Goal: Task Accomplishment & Management: Use online tool/utility

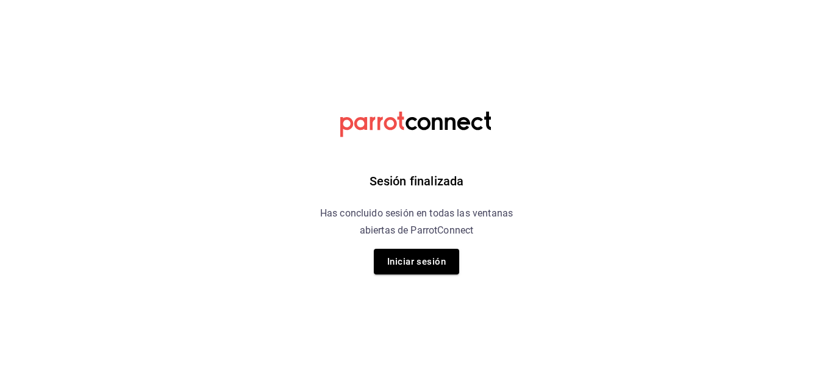
click at [395, 260] on button "Iniciar sesión" at bounding box center [416, 262] width 85 height 26
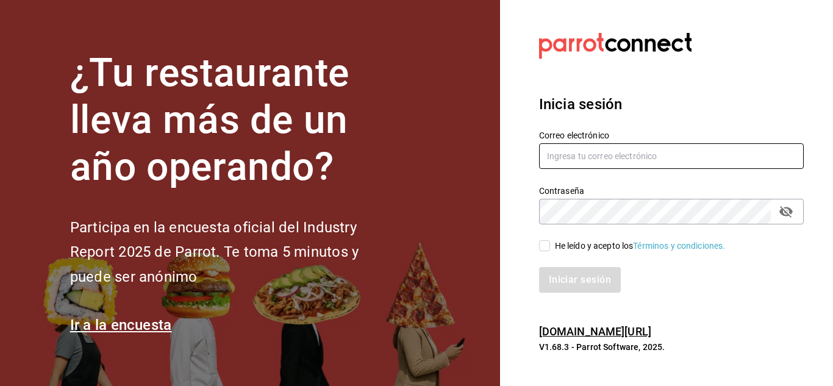
type input "[EMAIL_ADDRESS][DOMAIN_NAME]"
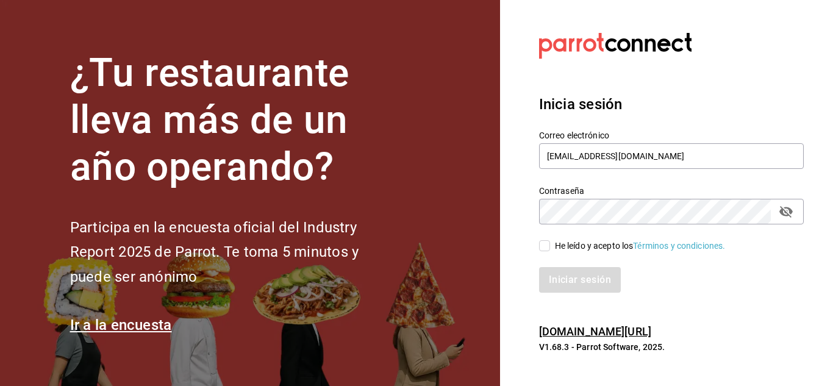
click at [545, 247] on input "He leído y acepto los Términos y condiciones." at bounding box center [544, 245] width 11 height 11
checkbox input "true"
click at [579, 278] on button "Iniciar sesión" at bounding box center [580, 280] width 83 height 26
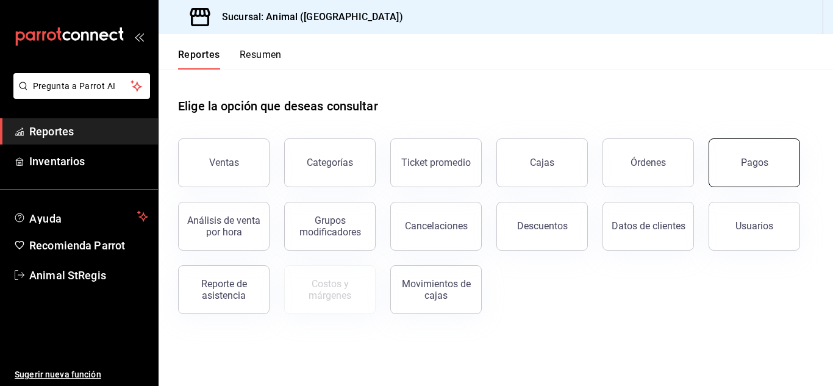
click at [739, 170] on button "Pagos" at bounding box center [754, 162] width 91 height 49
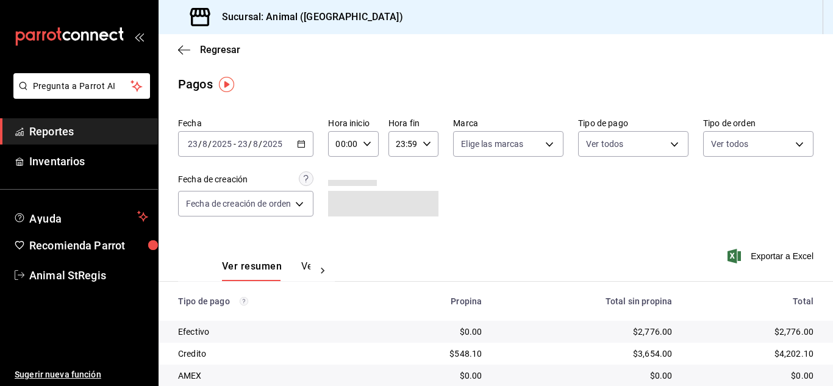
drag, startPoint x: 533, startPoint y: 183, endPoint x: 648, endPoint y: 164, distance: 116.2
click at [625, 174] on div "Fecha 2025-08-23 23 / 8 / 2025 - 2025-08-23 23 / 8 / 2025 Hora inicio 00:00 Hor…" at bounding box center [496, 172] width 636 height 118
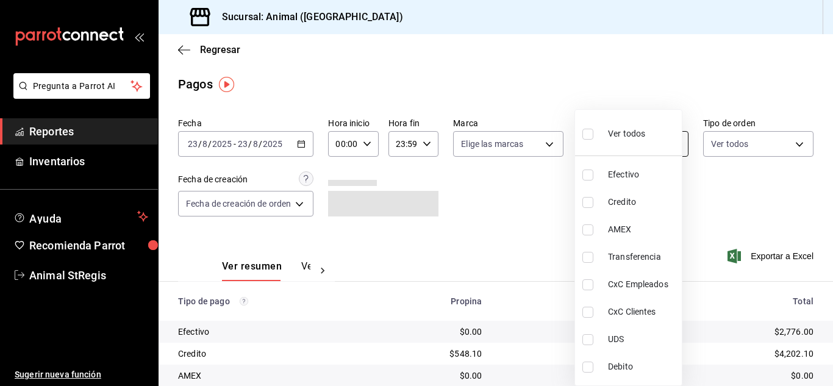
drag, startPoint x: 626, startPoint y: 146, endPoint x: 604, endPoint y: 160, distance: 25.5
click at [625, 146] on body "Pregunta a Parrot AI Reportes Inventarios Ayuda Recomienda Parrot Animal StRegi…" at bounding box center [416, 193] width 833 height 386
click at [585, 136] on input "checkbox" at bounding box center [587, 134] width 11 height 11
checkbox input "true"
type input "5a0f3365-d715-4940-adc4-656debb7822a,fc07b02b-84a7-4dba-9bff-98bba82b1290,ff2b0…"
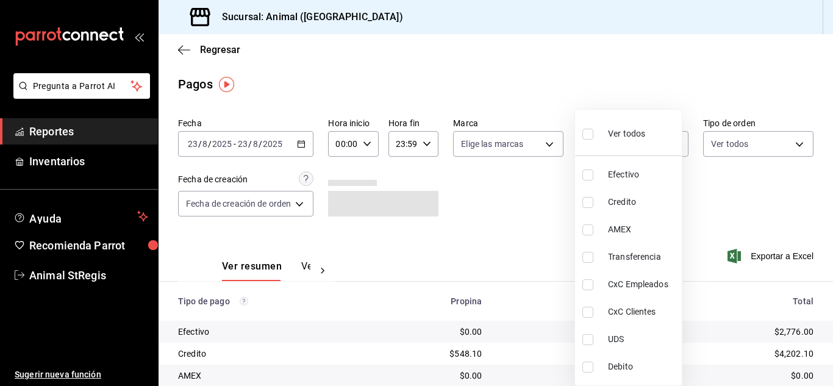
checkbox input "true"
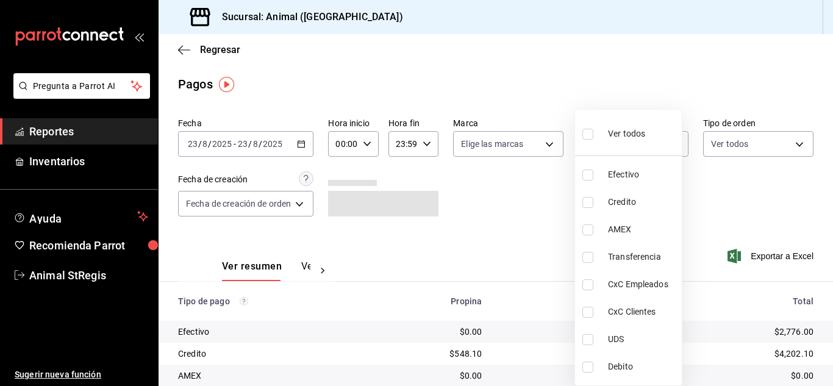
checkbox input "true"
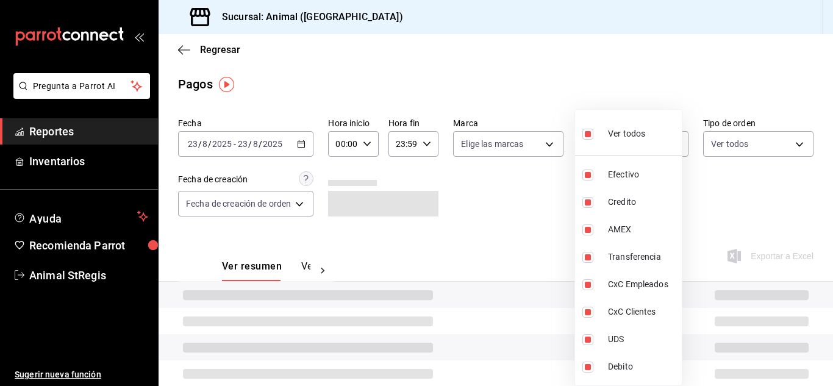
drag, startPoint x: 564, startPoint y: 192, endPoint x: 453, endPoint y: 152, distance: 118.2
click at [560, 191] on div at bounding box center [416, 193] width 833 height 386
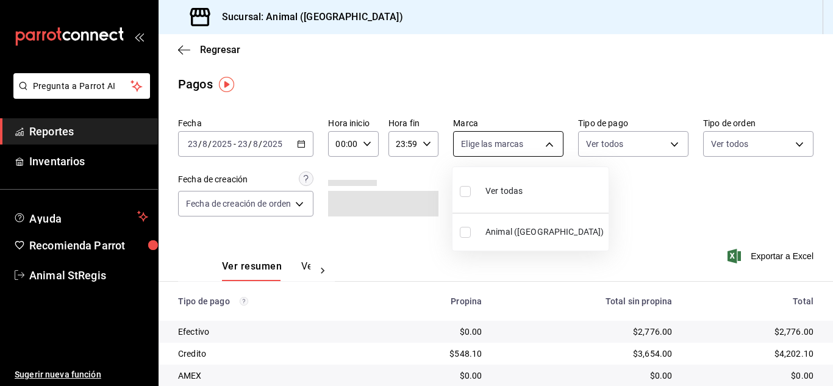
click at [477, 144] on body "Pregunta a Parrot AI Reportes Inventarios Ayuda Recomienda Parrot Animal StRegi…" at bounding box center [416, 193] width 833 height 386
click at [465, 191] on input "checkbox" at bounding box center [465, 191] width 11 height 11
checkbox input "true"
type input "3f39fcdc-c8c4-4fff-883a-47b345d9391c"
checkbox input "true"
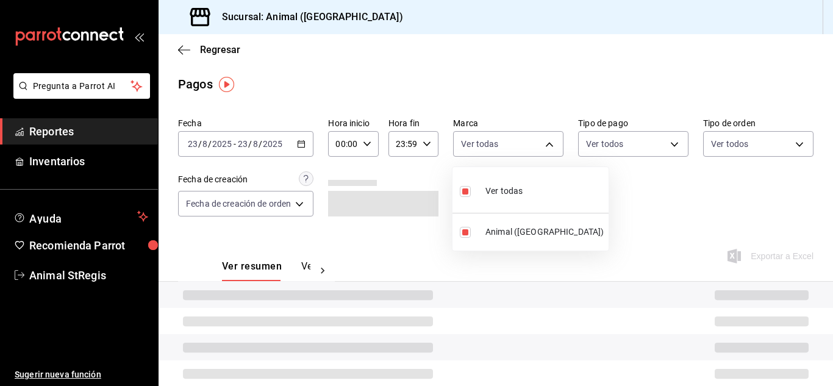
click at [736, 192] on div at bounding box center [416, 193] width 833 height 386
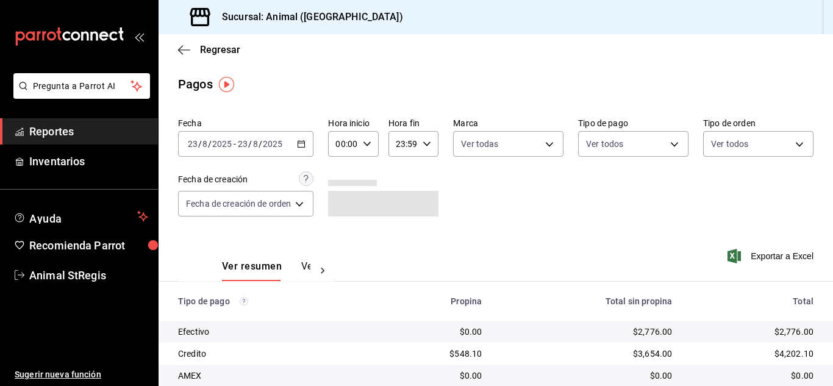
click at [546, 76] on div "Pagos" at bounding box center [496, 84] width 675 height 18
click at [356, 147] on input "00:00" at bounding box center [342, 144] width 29 height 24
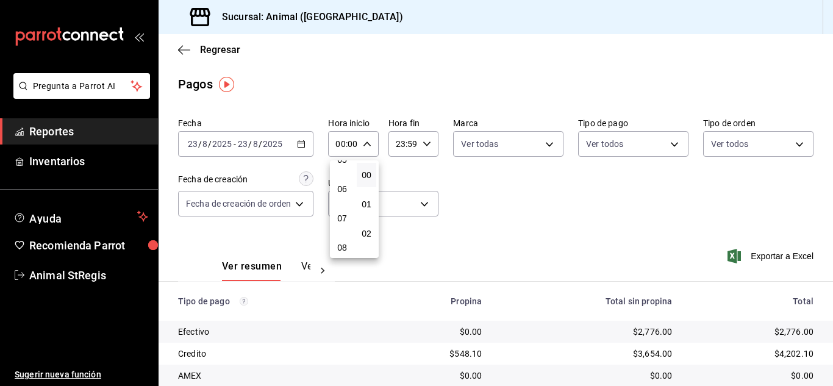
scroll to position [183, 0]
click at [347, 199] on button "07" at bounding box center [342, 197] width 20 height 24
type input "07:00"
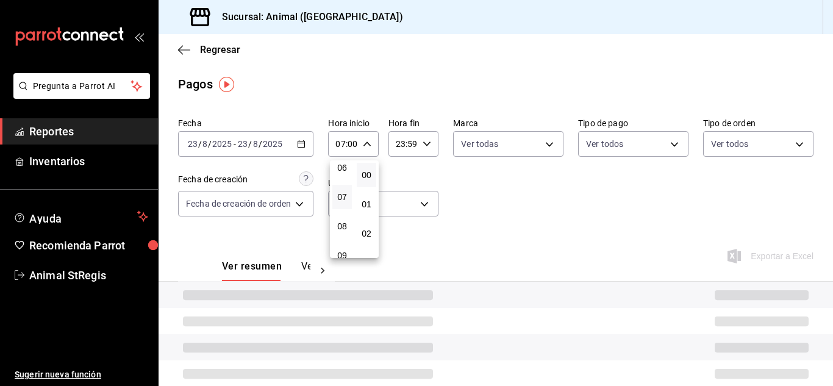
click at [514, 197] on div at bounding box center [416, 193] width 833 height 386
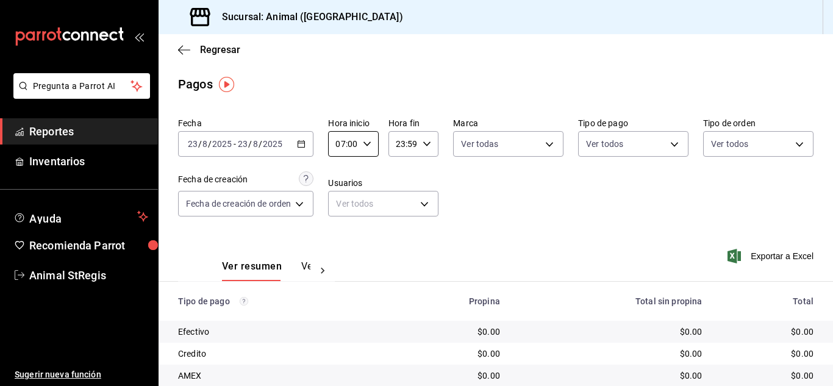
click at [412, 98] on main "Regresar Pagos Fecha 2025-08-23 23 / 8 / 2025 - 2025-08-23 23 / 8 / 2025 Hora i…" at bounding box center [496, 286] width 675 height 504
click at [619, 195] on div "Fecha 2025-08-23 23 / 8 / 2025 - 2025-08-23 23 / 8 / 2025 Hora inicio 07:00 Hor…" at bounding box center [496, 172] width 636 height 118
click at [626, 145] on body "Pregunta a Parrot AI Reportes Inventarios Ayuda Recomienda Parrot Animal StRegi…" at bounding box center [416, 193] width 833 height 386
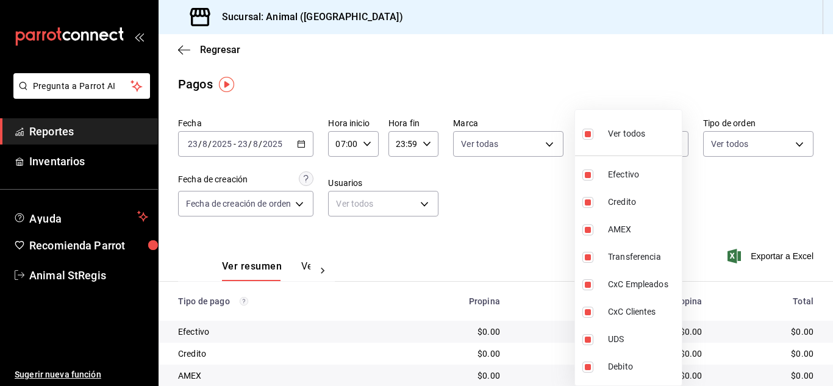
drag, startPoint x: 522, startPoint y: 209, endPoint x: 494, endPoint y: 169, distance: 48.6
click at [521, 209] on div at bounding box center [416, 193] width 833 height 386
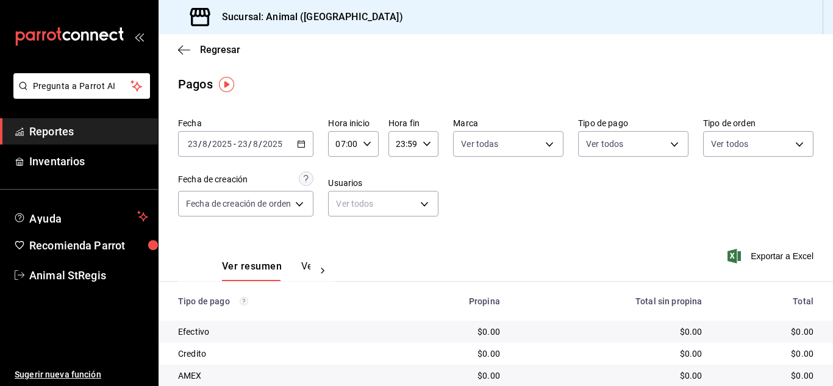
click at [512, 82] on div "Pagos" at bounding box center [496, 84] width 675 height 18
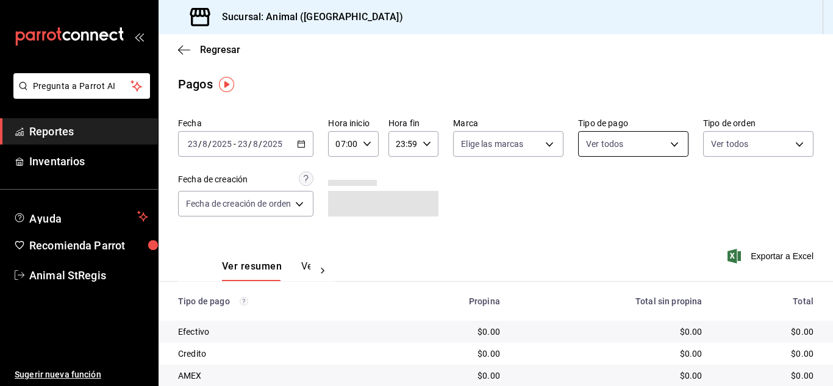
click at [622, 144] on body "Pregunta a Parrot AI Reportes Inventarios Ayuda Recomienda Parrot Animal StRegi…" at bounding box center [416, 193] width 833 height 386
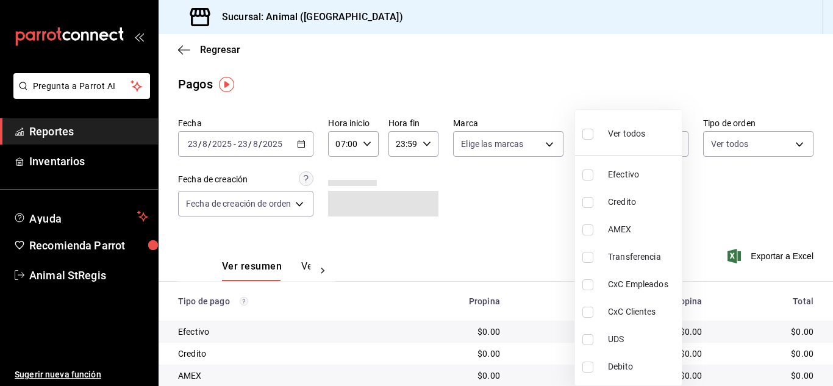
click at [589, 131] on input "checkbox" at bounding box center [587, 134] width 11 height 11
checkbox input "true"
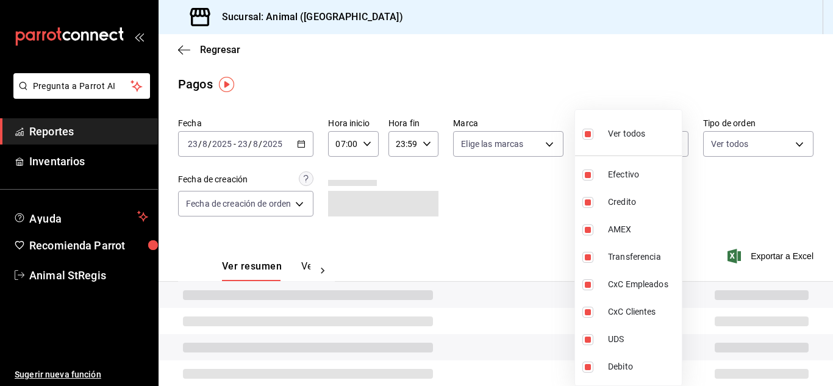
type input "5a0f3365-d715-4940-adc4-656debb7822a,fc07b02b-84a7-4dba-9bff-98bba82b1290,ff2b0…"
checkbox input "true"
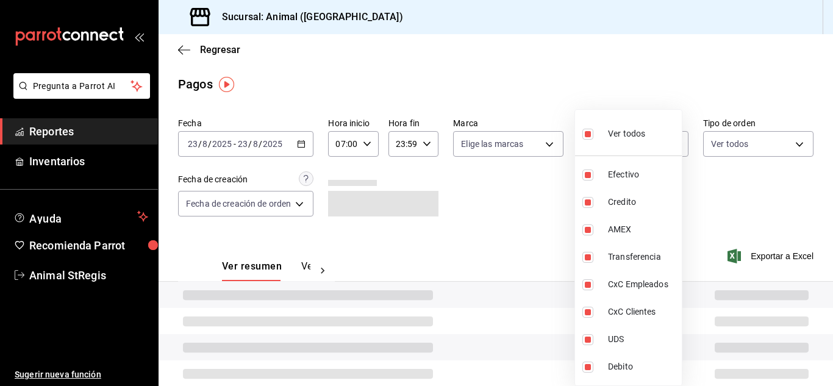
checkbox input "true"
click at [501, 165] on div at bounding box center [416, 193] width 833 height 386
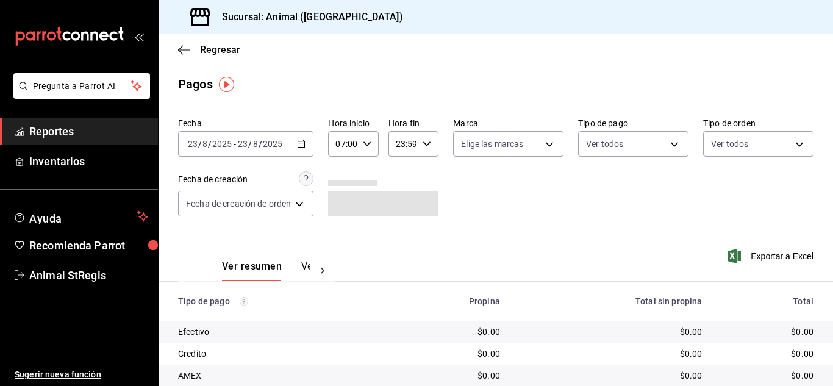
click at [492, 154] on div "Ver todos Efectivo Credito AMEX Transferencia CxC Empleados CxC Clientes UDS De…" at bounding box center [416, 193] width 833 height 386
click at [490, 151] on body "Pregunta a Parrot AI Reportes Inventarios Ayuda Recomienda Parrot Animal StRegi…" at bounding box center [416, 193] width 833 height 386
drag, startPoint x: 467, startPoint y: 190, endPoint x: 620, endPoint y: 187, distance: 153.1
click at [467, 190] on input "checkbox" at bounding box center [465, 191] width 11 height 11
checkbox input "true"
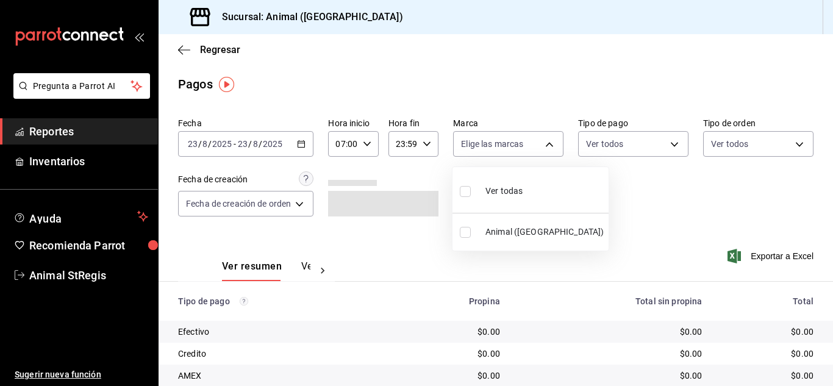
type input "3f39fcdc-c8c4-4fff-883a-47b345d9391c"
checkbox input "true"
click at [622, 186] on div at bounding box center [416, 193] width 833 height 386
click at [596, 76] on div "Pagos" at bounding box center [496, 84] width 675 height 18
click at [591, 140] on body "Pregunta a Parrot AI Reportes Inventarios Ayuda Recomienda Parrot Animal StRegi…" at bounding box center [416, 193] width 833 height 386
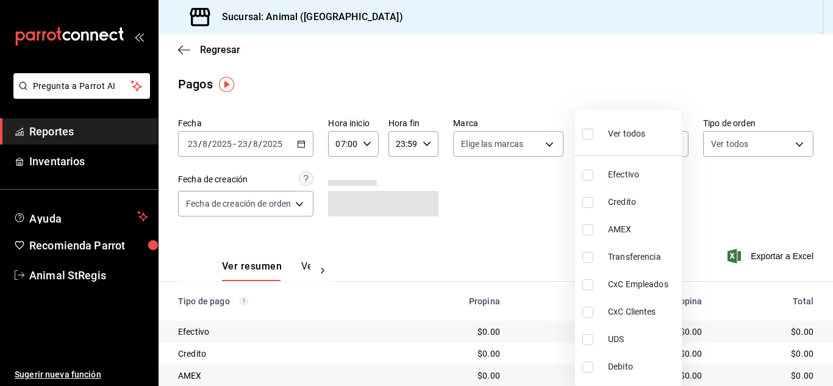
click at [582, 131] on li "Ver todos" at bounding box center [628, 133] width 107 height 36
type input "5a0f3365-d715-4940-adc4-656debb7822a,fc07b02b-84a7-4dba-9bff-98bba82b1290,ff2b0…"
checkbox input "true"
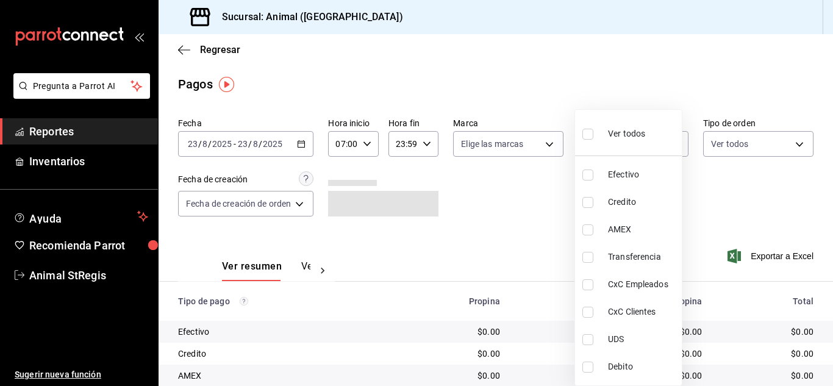
checkbox input "true"
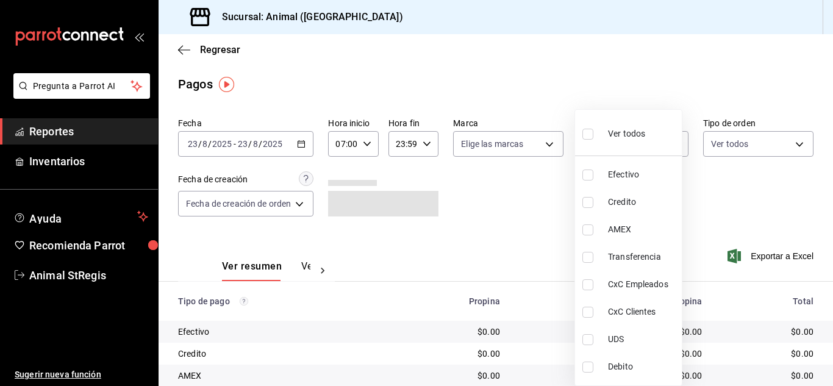
checkbox input "true"
click at [498, 143] on div at bounding box center [416, 193] width 833 height 386
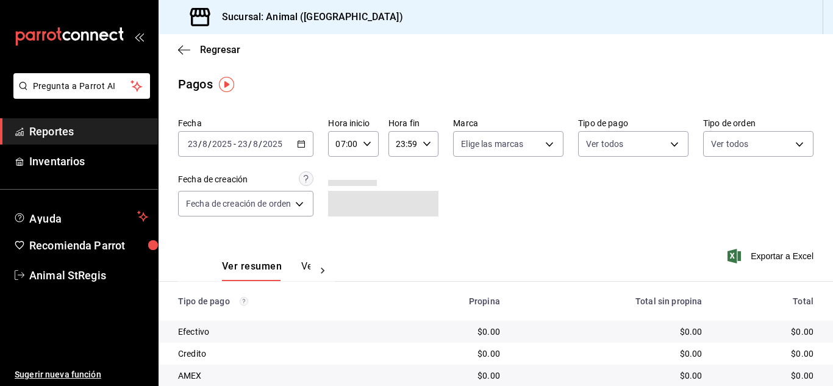
click at [498, 143] on body "Pregunta a Parrot AI Reportes Inventarios Ayuda Recomienda Parrot Animal StRegi…" at bounding box center [416, 193] width 833 height 386
click at [462, 192] on input "checkbox" at bounding box center [465, 191] width 11 height 11
checkbox input "true"
type input "3f39fcdc-c8c4-4fff-883a-47b345d9391c"
checkbox input "true"
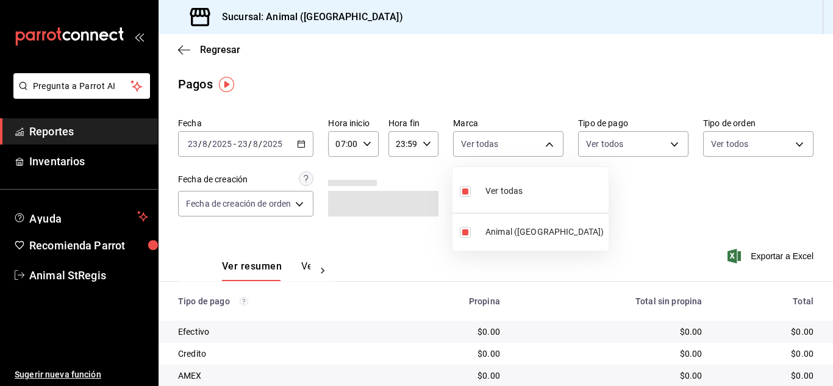
drag, startPoint x: 442, startPoint y: 179, endPoint x: 430, endPoint y: 174, distance: 12.6
click at [441, 179] on div at bounding box center [416, 193] width 833 height 386
click at [423, 88] on div "Pagos" at bounding box center [496, 84] width 675 height 18
